Goal: Task Accomplishment & Management: Manage account settings

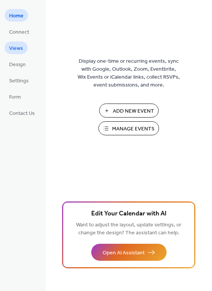
click at [15, 48] on span "Views" at bounding box center [16, 49] width 14 height 8
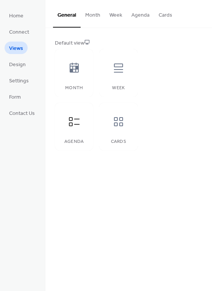
click at [138, 17] on button "Agenda" at bounding box center [140, 13] width 27 height 27
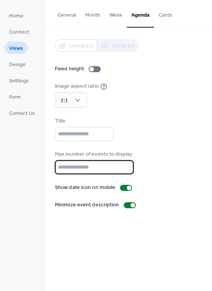
drag, startPoint x: 91, startPoint y: 166, endPoint x: 53, endPoint y: 169, distance: 37.6
click at [53, 169] on div "Disabled Enabled Fixed height Image aspect ratio 2:1 Title Max number of events…" at bounding box center [128, 124] width 166 height 193
click at [166, 167] on div "Max number of events to display **" at bounding box center [129, 163] width 148 height 24
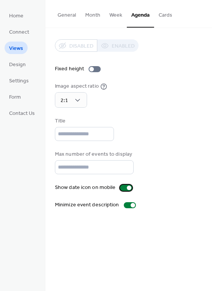
click at [121, 188] on div at bounding box center [126, 188] width 12 height 6
click at [124, 207] on div at bounding box center [130, 205] width 12 height 6
click at [131, 207] on div at bounding box center [130, 205] width 12 height 6
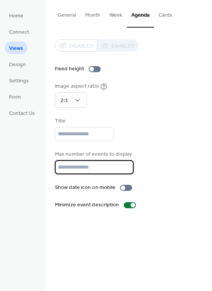
drag, startPoint x: 82, startPoint y: 169, endPoint x: 52, endPoint y: 169, distance: 30.3
click at [52, 169] on div "Disabled Enabled Fixed height Image aspect ratio 2:1 Title Max number of events…" at bounding box center [128, 124] width 166 height 193
type input "***"
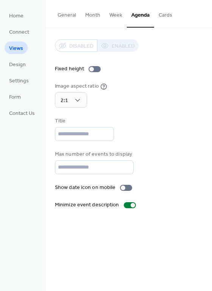
click at [174, 127] on div "Title" at bounding box center [129, 129] width 148 height 24
click at [16, 50] on span "Views" at bounding box center [16, 49] width 14 height 8
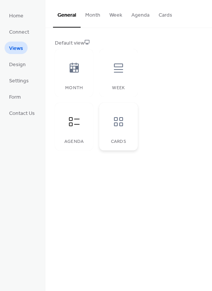
click at [120, 129] on div at bounding box center [118, 121] width 23 height 23
click at [75, 129] on div at bounding box center [74, 121] width 23 height 23
